Goal: Information Seeking & Learning: Learn about a topic

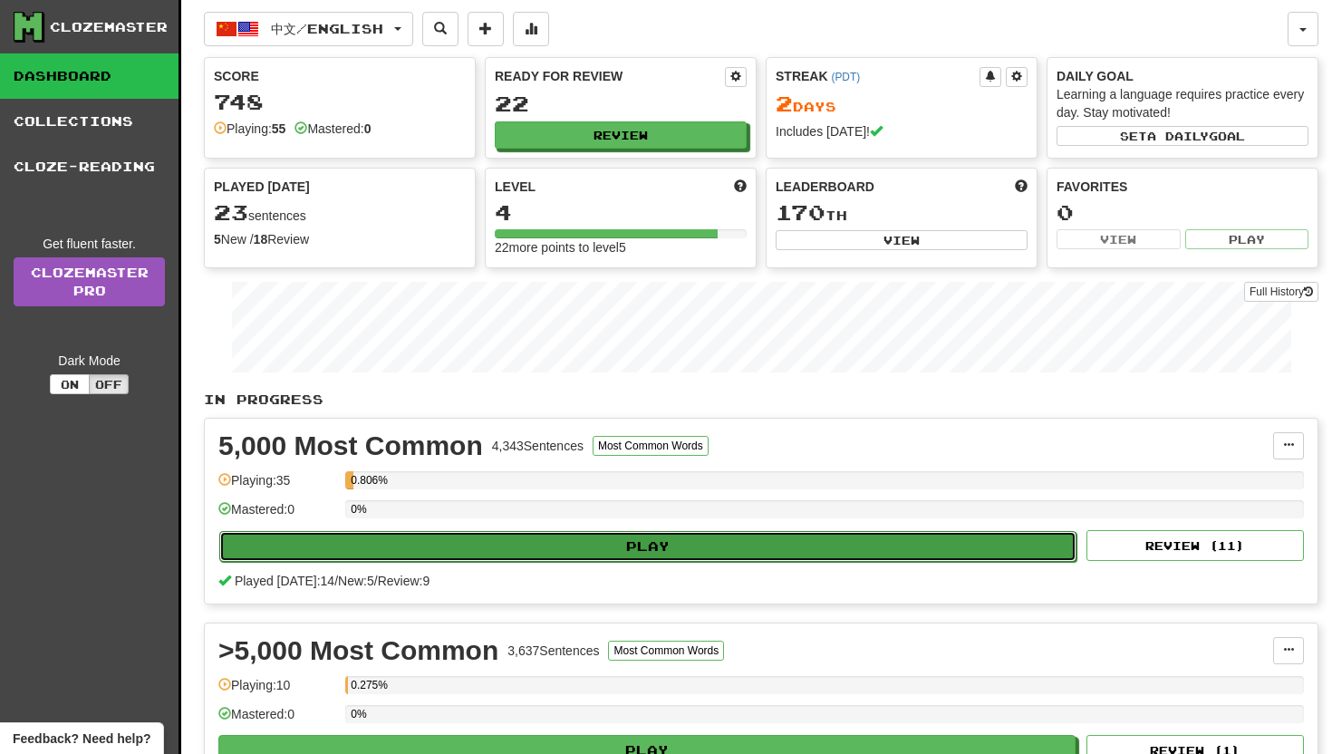
click at [544, 542] on button "Play" at bounding box center [647, 546] width 857 height 31
select select "**"
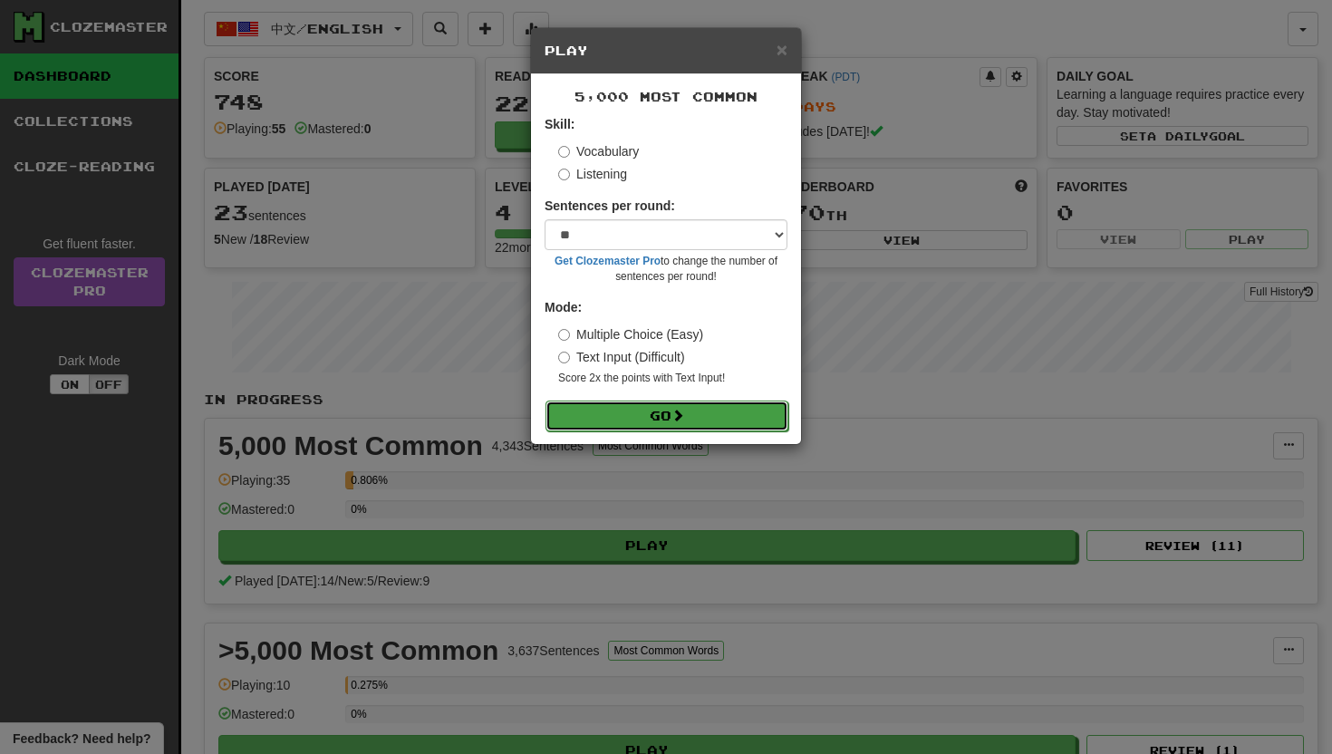
click at [662, 419] on button "Go" at bounding box center [666, 415] width 243 height 31
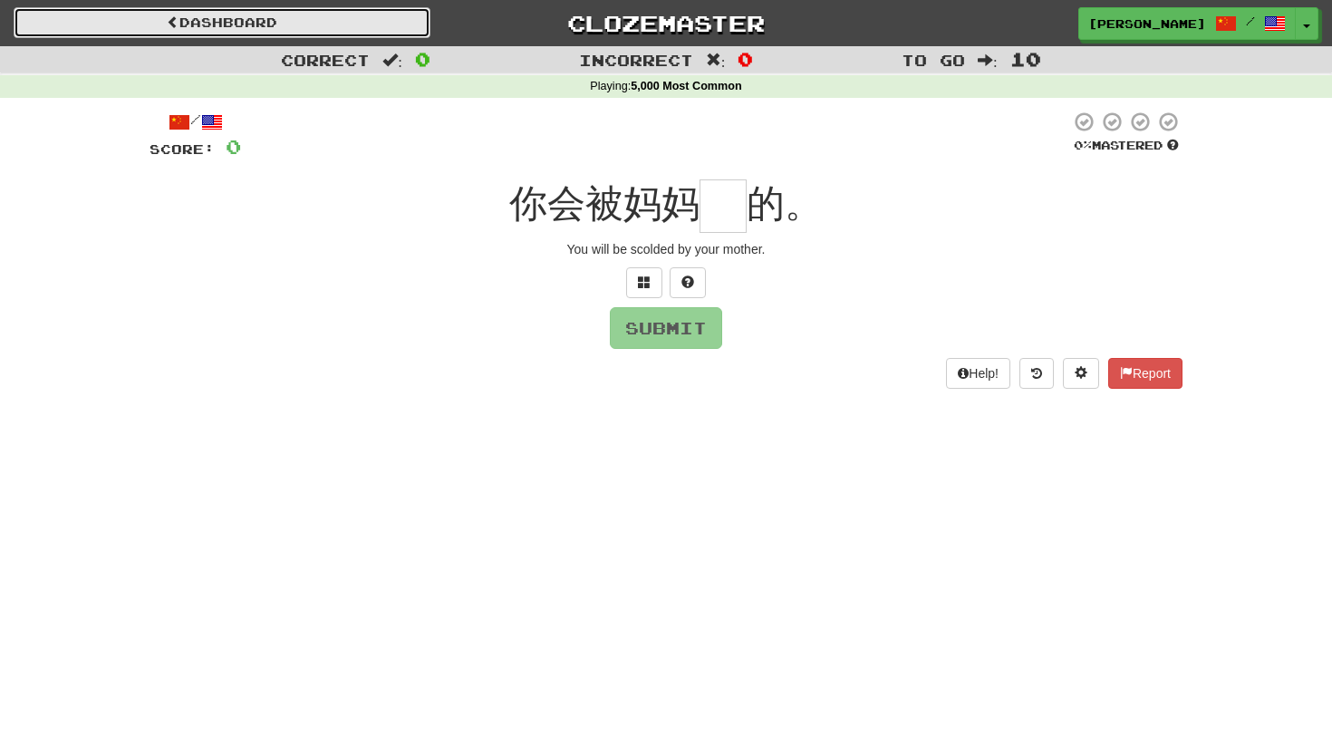
click at [344, 18] on link "Dashboard" at bounding box center [222, 22] width 417 height 31
